Goal: Information Seeking & Learning: Learn about a topic

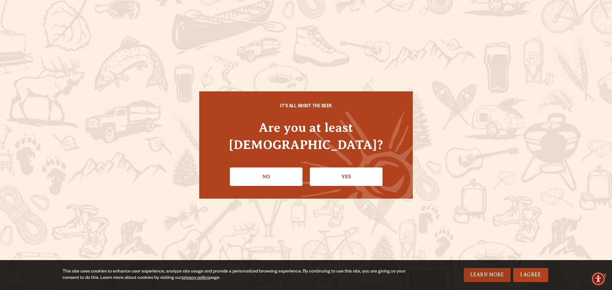
click at [493, 276] on link "Learn More" at bounding box center [487, 275] width 47 height 14
click at [368, 169] on link "Yes" at bounding box center [346, 177] width 73 height 18
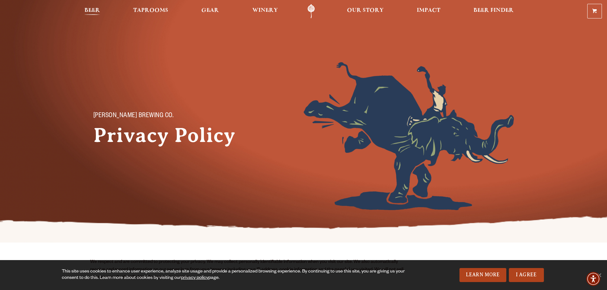
click at [92, 9] on span "Beer" at bounding box center [92, 10] width 16 height 5
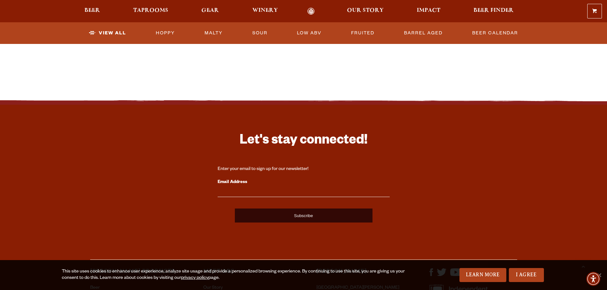
scroll to position [1561, 0]
